Goal: Information Seeking & Learning: Find specific fact

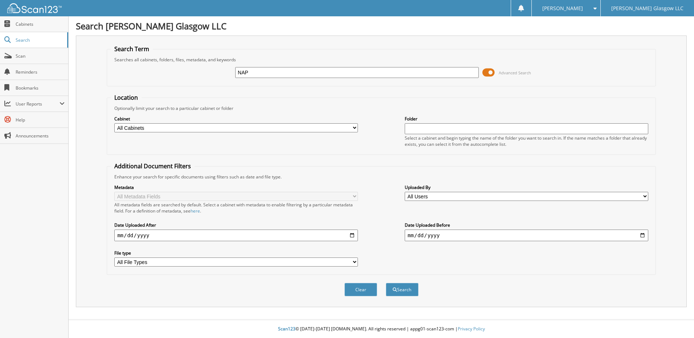
type input "NAPA SOMERSET"
click at [410, 285] on button "Search" at bounding box center [402, 289] width 33 height 13
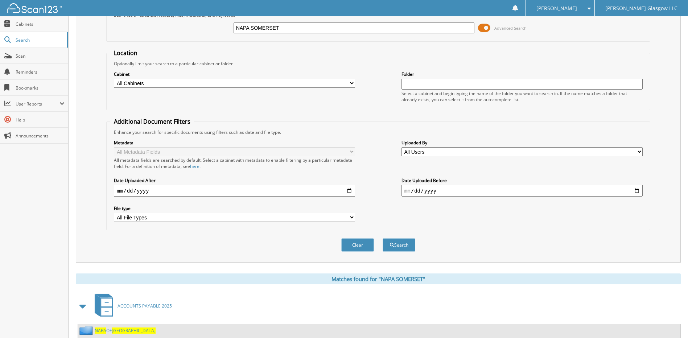
scroll to position [67, 0]
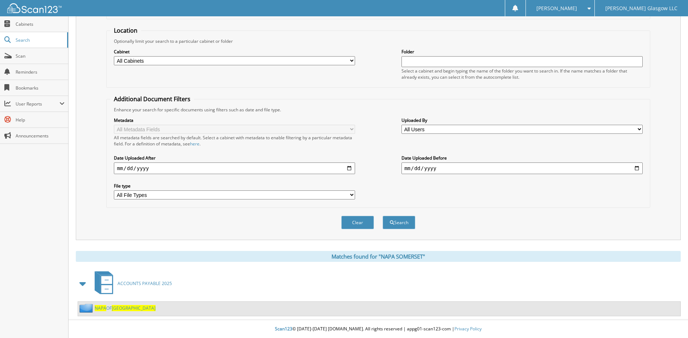
click at [147, 283] on span "ACCOUNTS PAYABLE 2025" at bounding box center [145, 284] width 54 height 6
